Goal: Task Accomplishment & Management: Complete application form

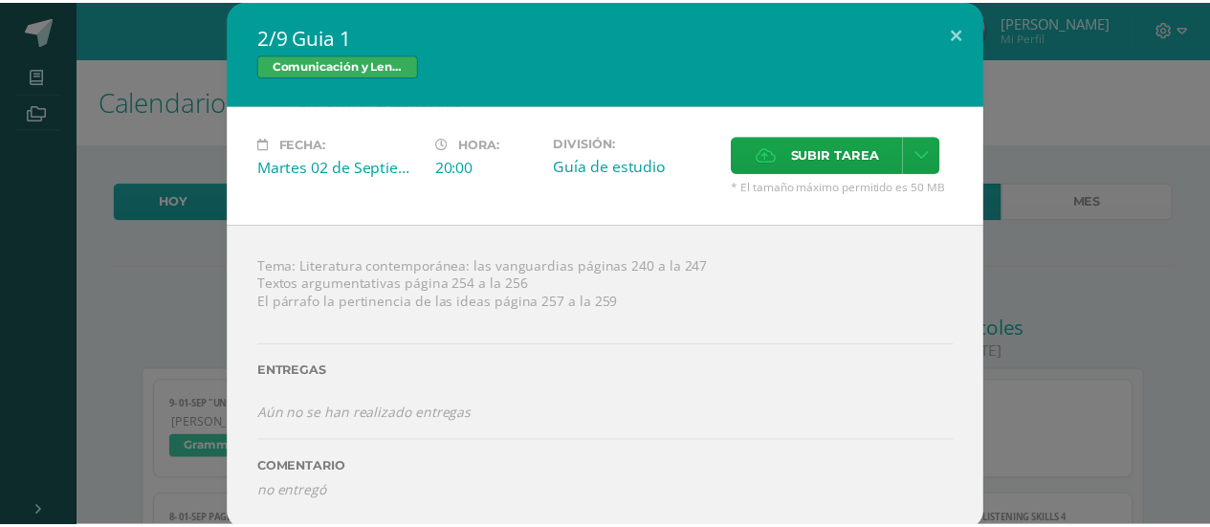
scroll to position [321, 0]
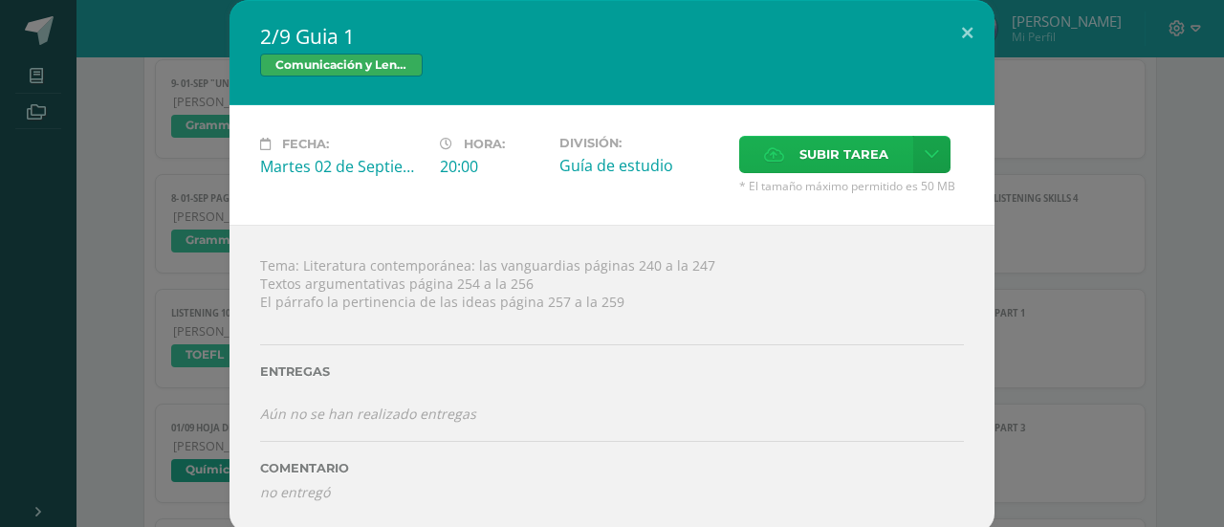
click at [764, 153] on icon at bounding box center [774, 154] width 20 height 12
click at [0, 0] on input "Subir tarea" at bounding box center [0, 0] width 0 height 0
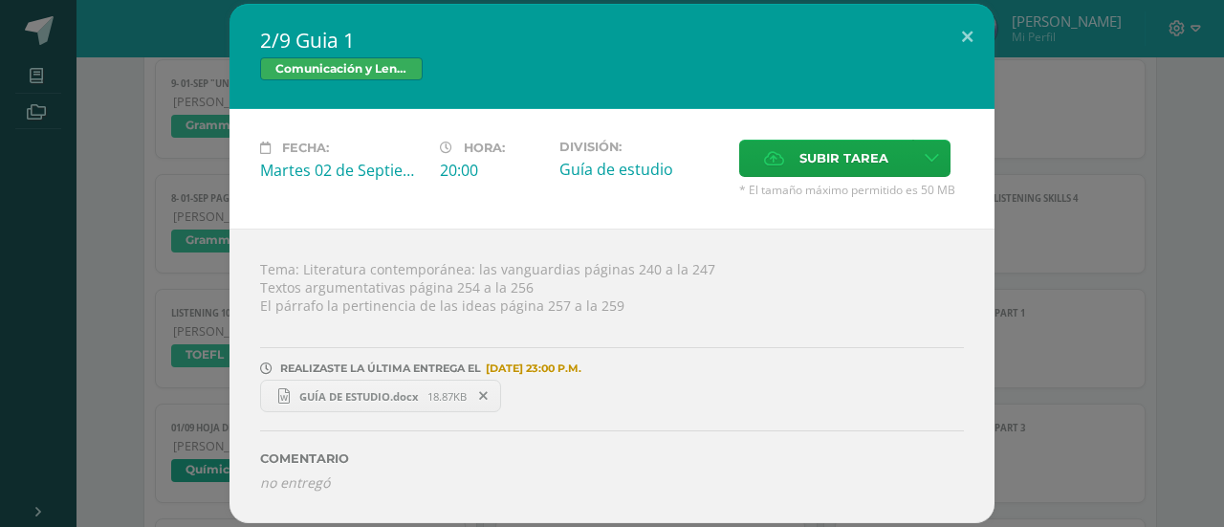
click at [1149, 284] on div "2/9 Guia 1 Comunicación y Lenguaje Fecha: Martes 02 de Septiembre Hora: 20:00 D…" at bounding box center [612, 263] width 1209 height 518
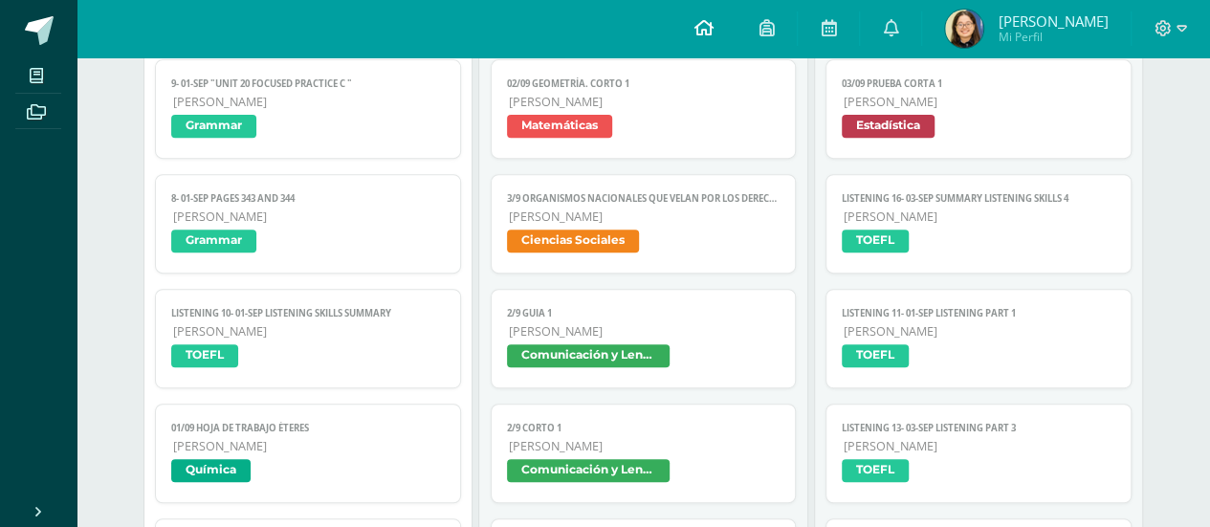
click at [735, 39] on link at bounding box center [702, 28] width 65 height 57
